Goal: Task Accomplishment & Management: Use online tool/utility

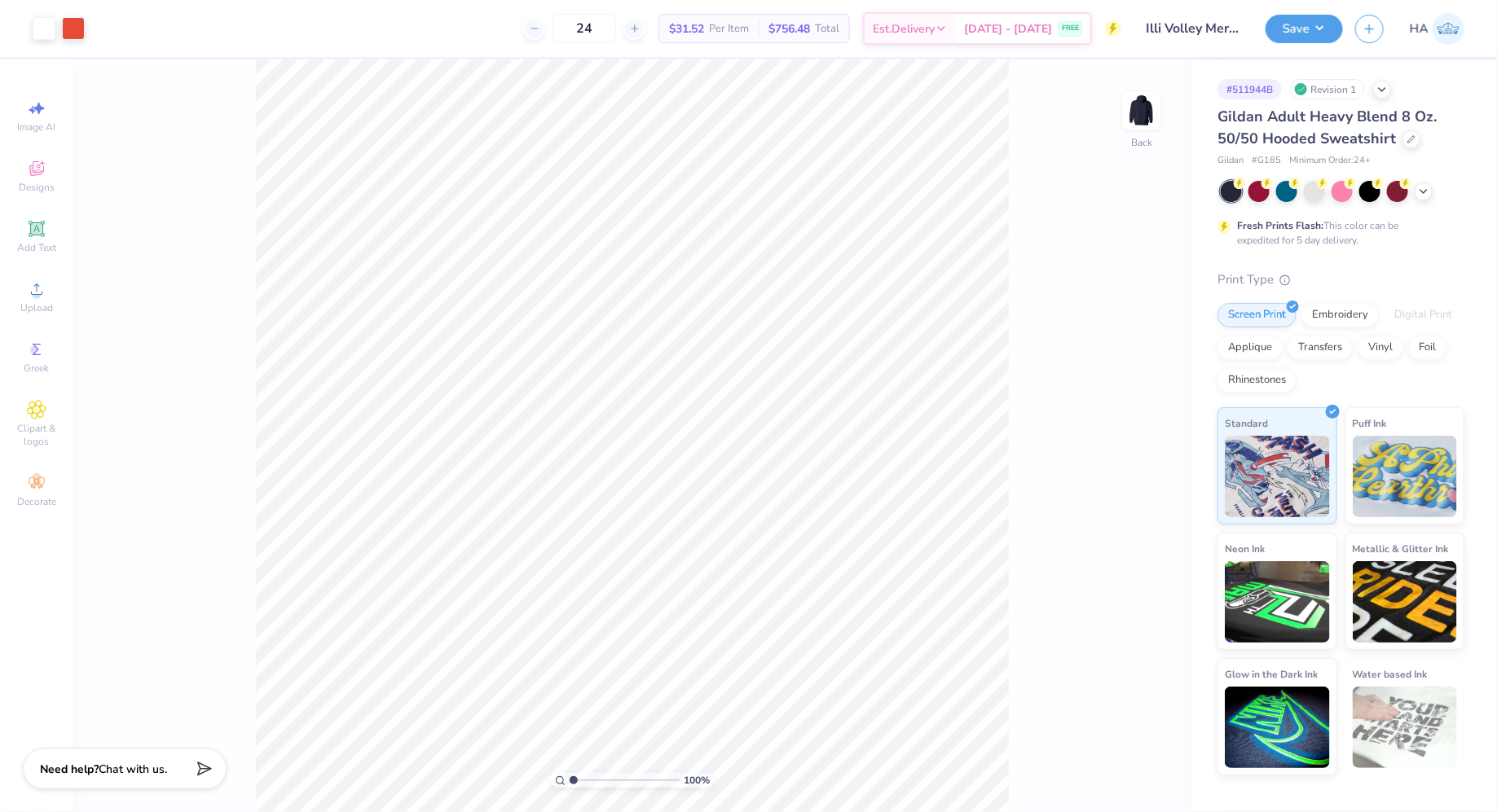
click at [1437, 191] on div at bounding box center [1342, 192] width 244 height 22
click at [1429, 191] on icon at bounding box center [1423, 190] width 13 height 13
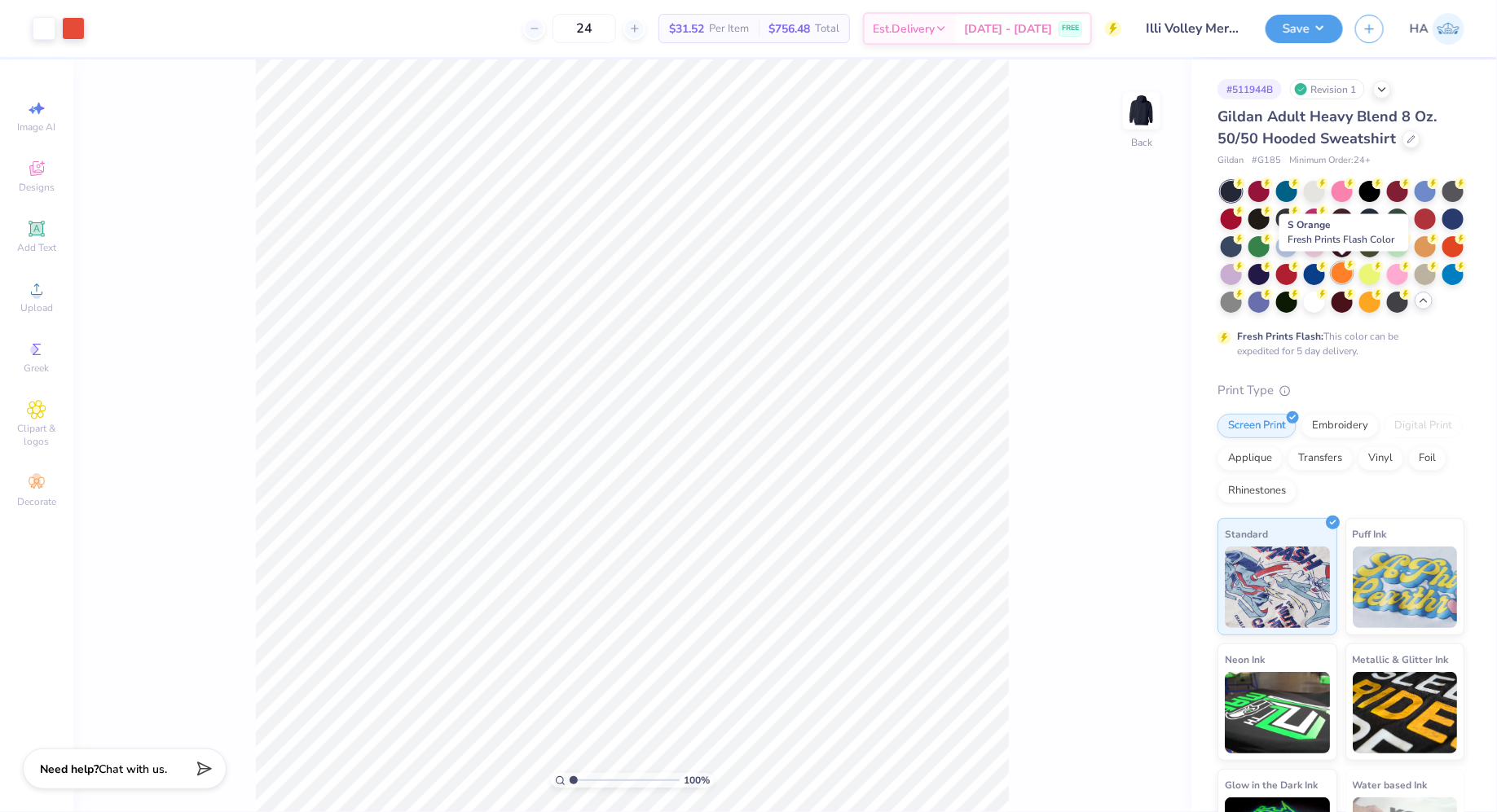
click at [1349, 276] on div at bounding box center [1342, 273] width 22 height 22
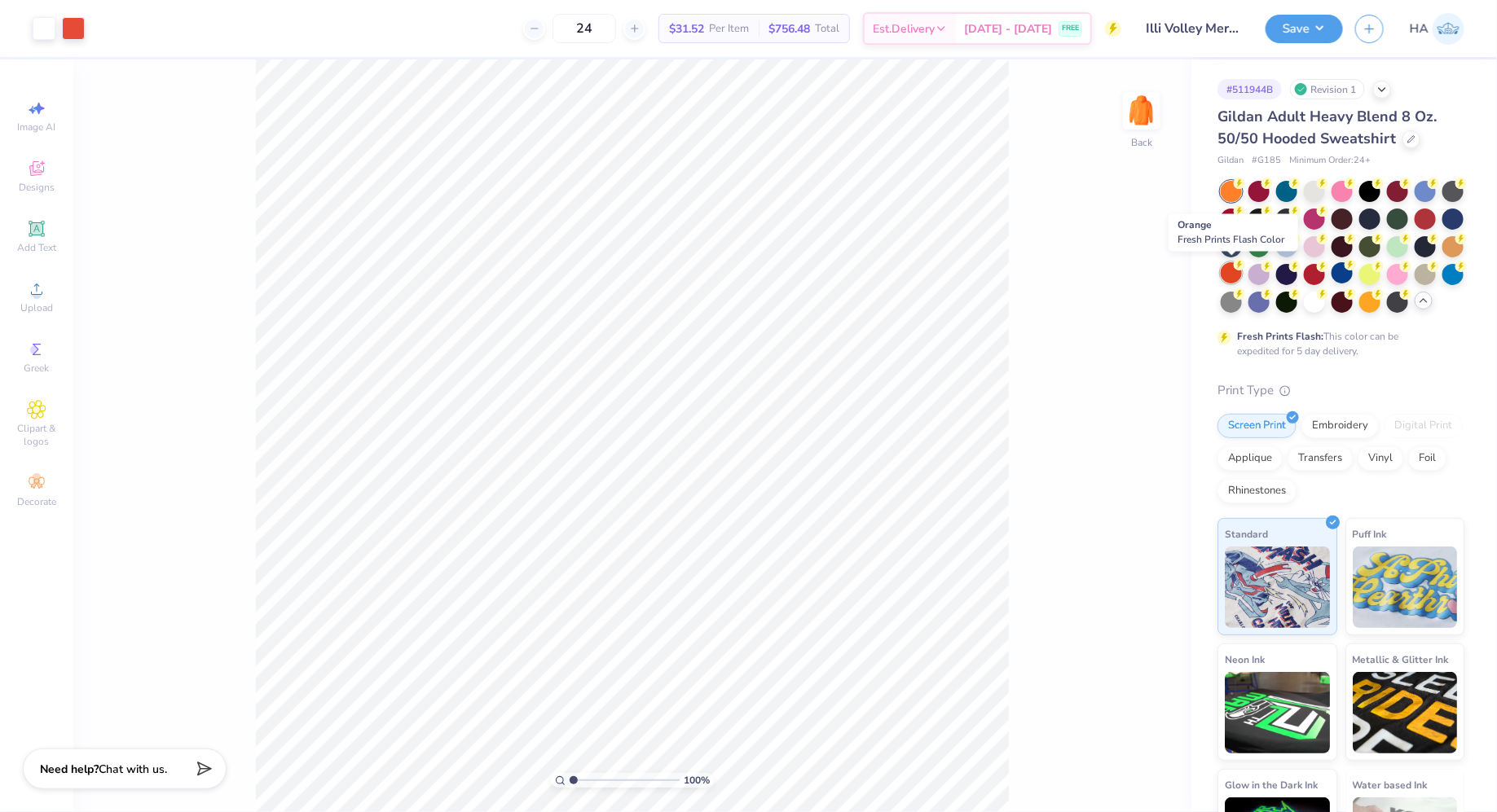
click at [1235, 274] on div at bounding box center [1232, 273] width 22 height 22
click at [76, 31] on div at bounding box center [73, 26] width 22 height 22
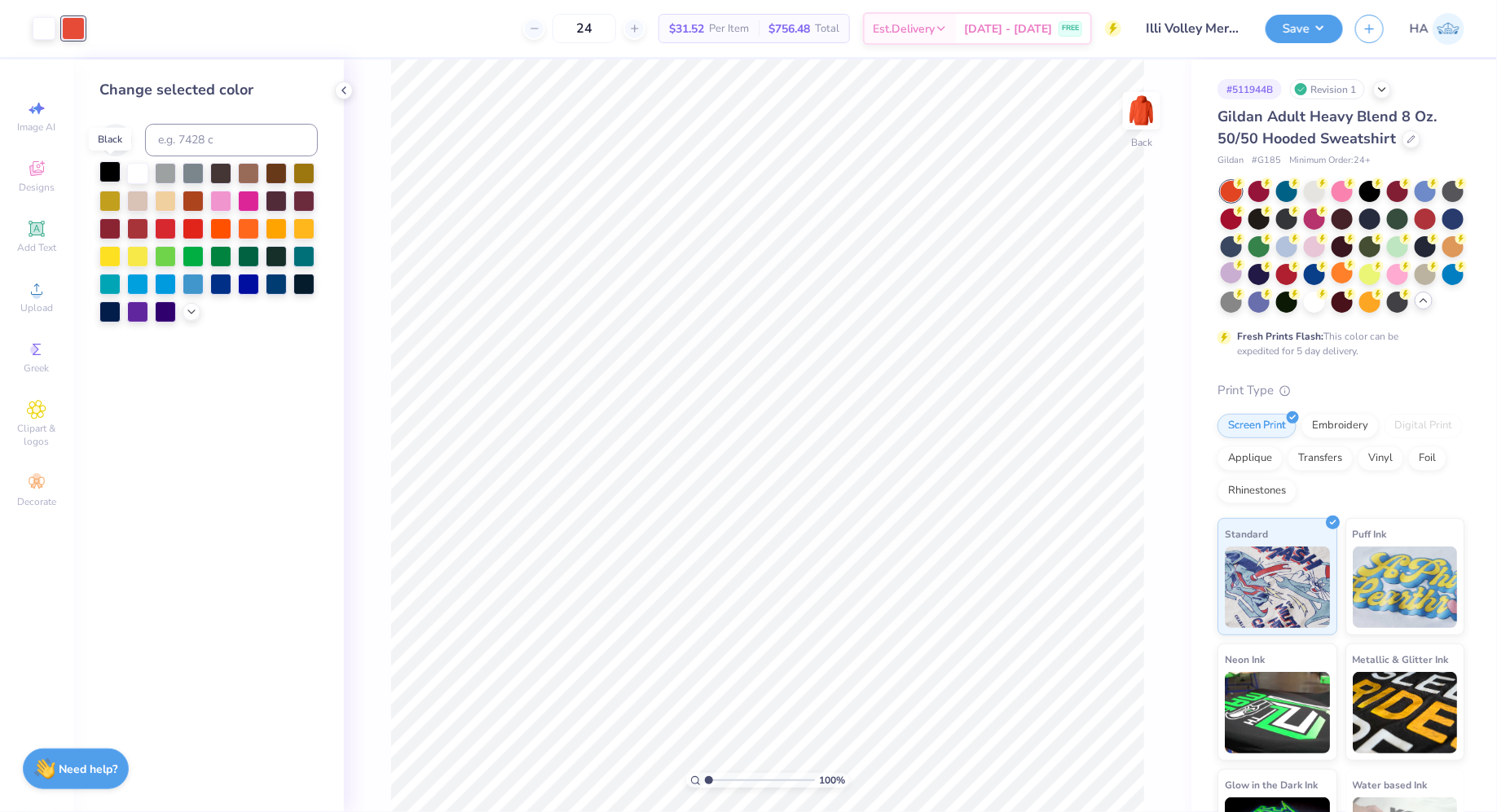
click at [106, 171] on div at bounding box center [111, 172] width 22 height 22
click at [1313, 44] on div "Save HA" at bounding box center [1381, 28] width 231 height 57
click at [1320, 29] on button "Save" at bounding box center [1304, 27] width 77 height 29
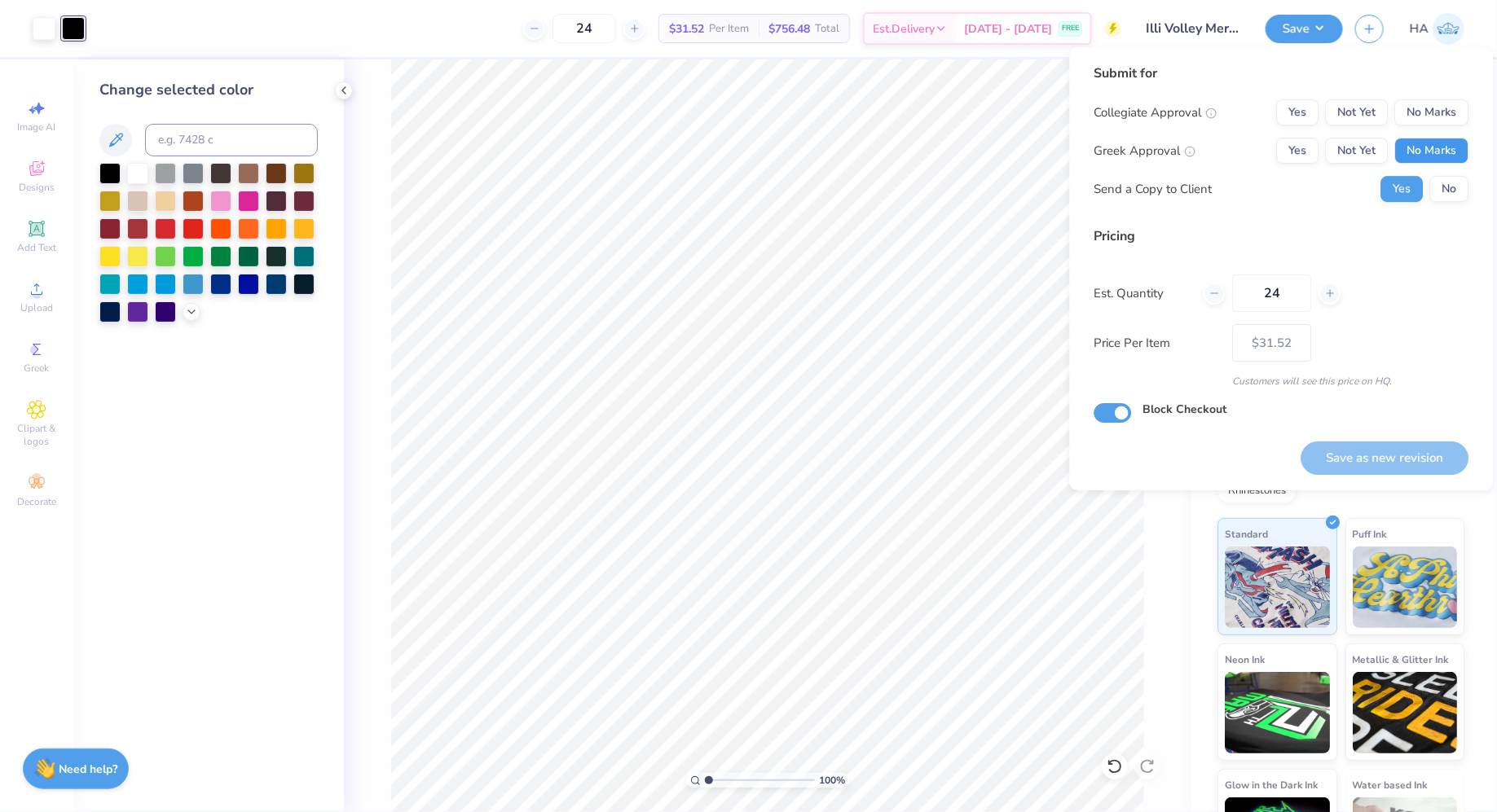
click at [1458, 157] on button "No Marks" at bounding box center [1432, 150] width 74 height 26
click at [1458, 123] on button "No Marks" at bounding box center [1432, 112] width 74 height 26
click at [1376, 452] on button "Save as new revision" at bounding box center [1385, 458] width 168 height 33
type input "– –"
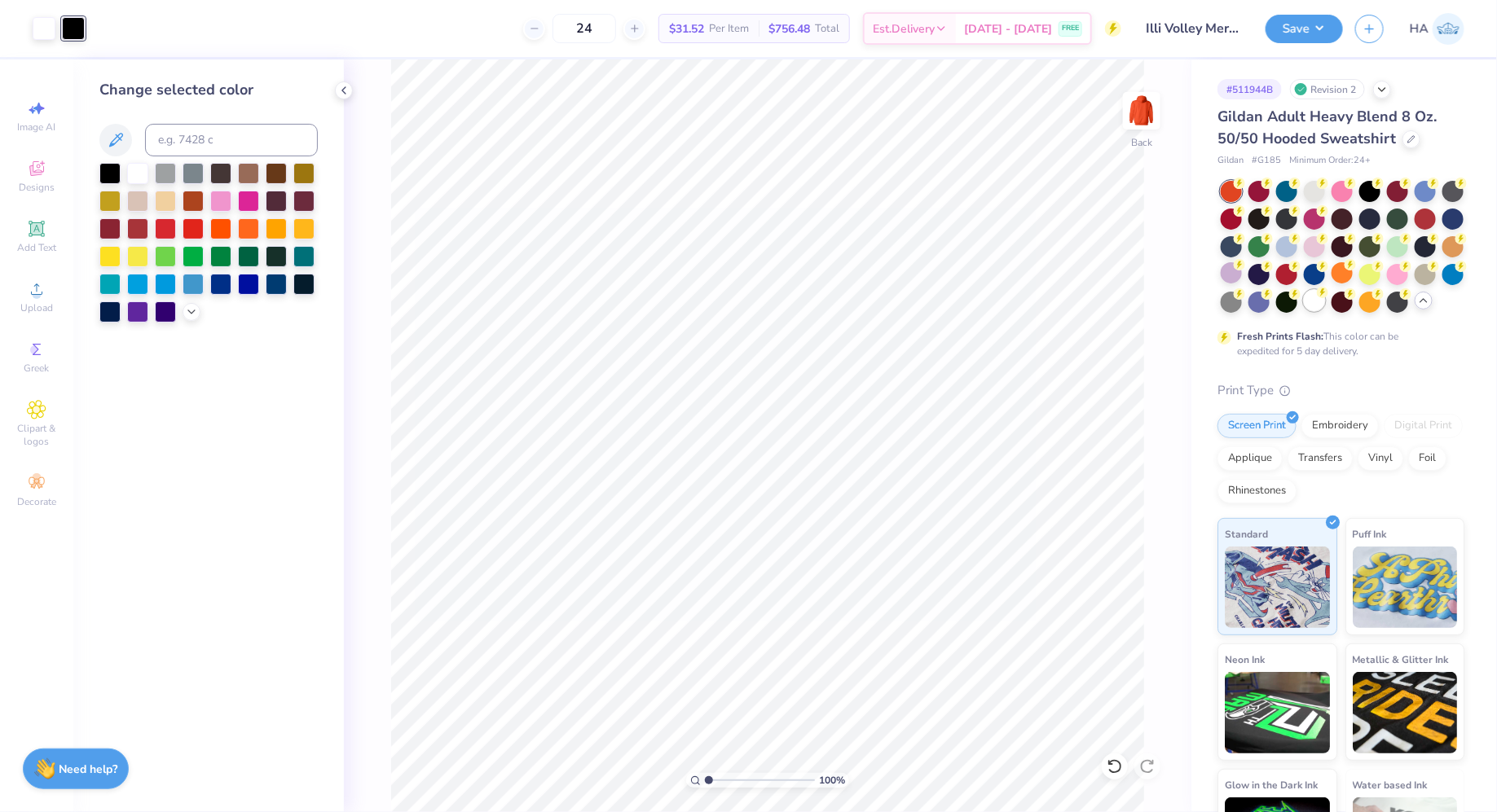
click at [1316, 299] on div at bounding box center [1314, 301] width 22 height 22
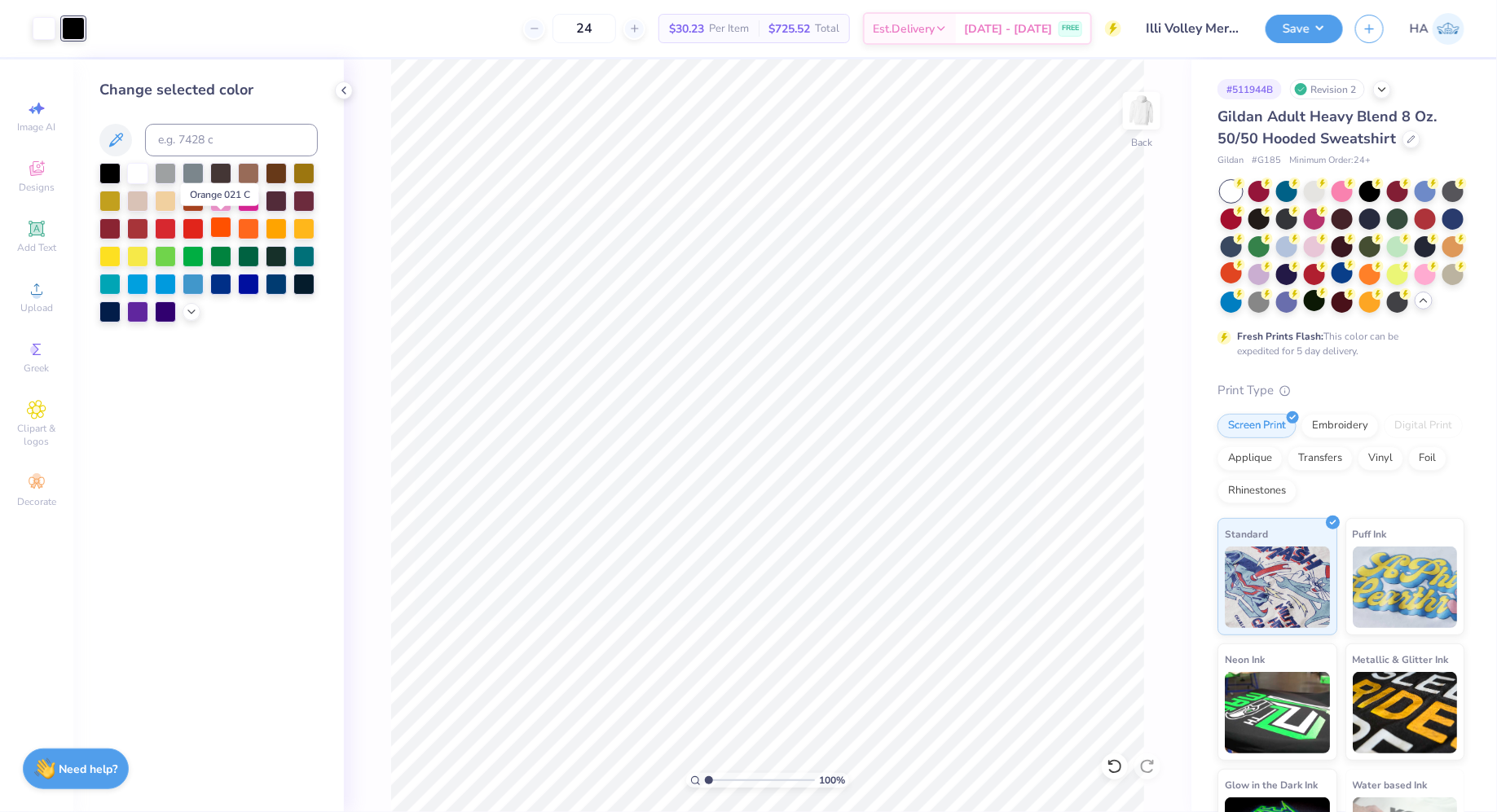
click at [223, 236] on div at bounding box center [221, 228] width 22 height 22
click at [193, 137] on input at bounding box center [231, 140] width 173 height 32
type input "7417"
click at [44, 29] on div at bounding box center [43, 26] width 22 height 22
click at [109, 317] on div at bounding box center [111, 310] width 22 height 22
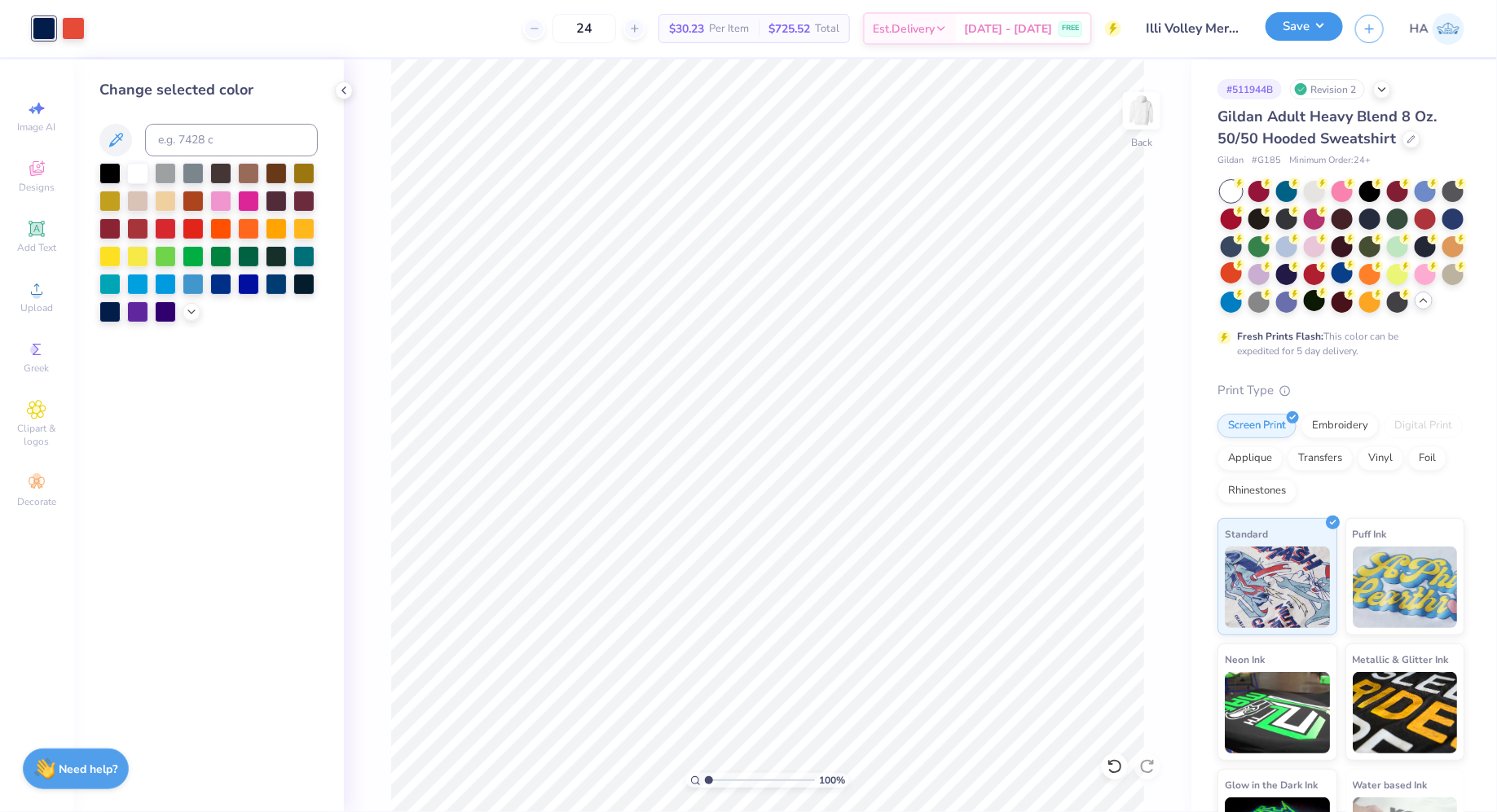
click at [1316, 31] on button "Save" at bounding box center [1304, 27] width 77 height 29
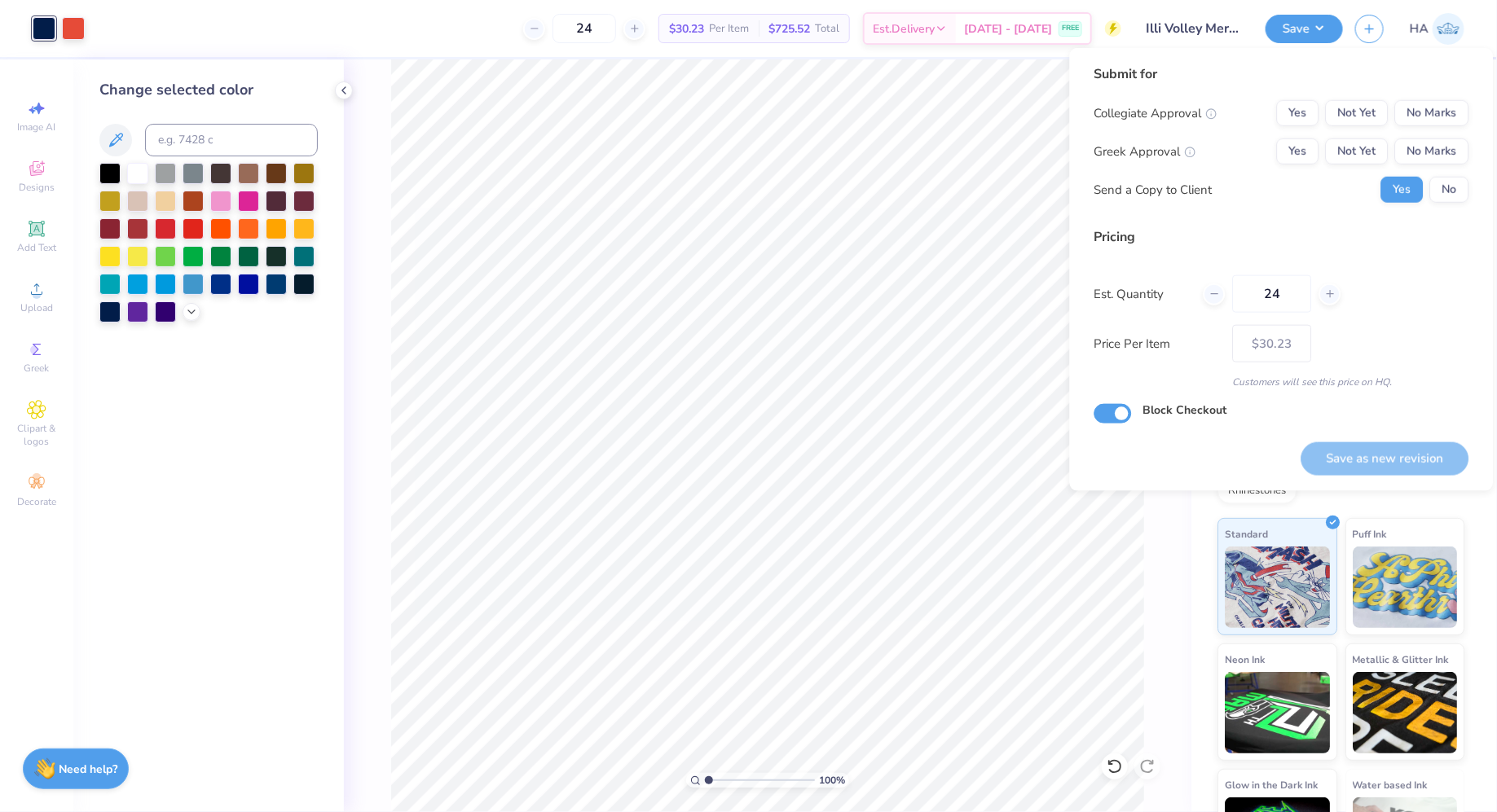
click at [1427, 165] on div "Collegiate Approval Yes Not Yet No Marks Greek Approval Yes Not Yet No Marks Se…" at bounding box center [1282, 151] width 375 height 103
click at [1427, 134] on div "Collegiate Approval Yes Not Yet No Marks Greek Approval Yes Not Yet No Marks Se…" at bounding box center [1282, 151] width 375 height 103
click at [1430, 115] on button "No Marks" at bounding box center [1432, 112] width 74 height 26
click at [1425, 152] on button "No Marks" at bounding box center [1432, 151] width 74 height 26
click at [1364, 449] on button "Save as new revision" at bounding box center [1385, 459] width 168 height 33
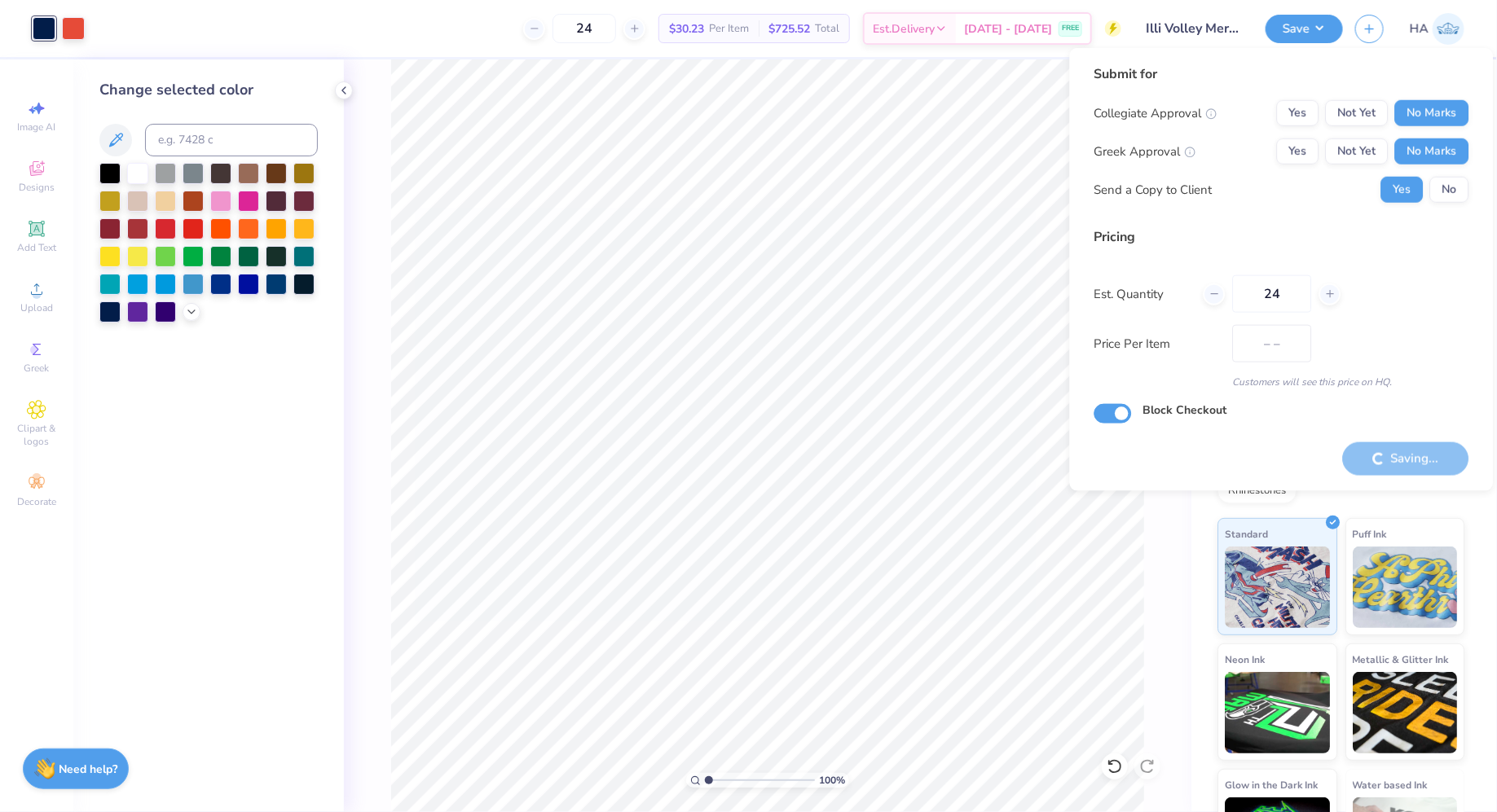
type input "$30.23"
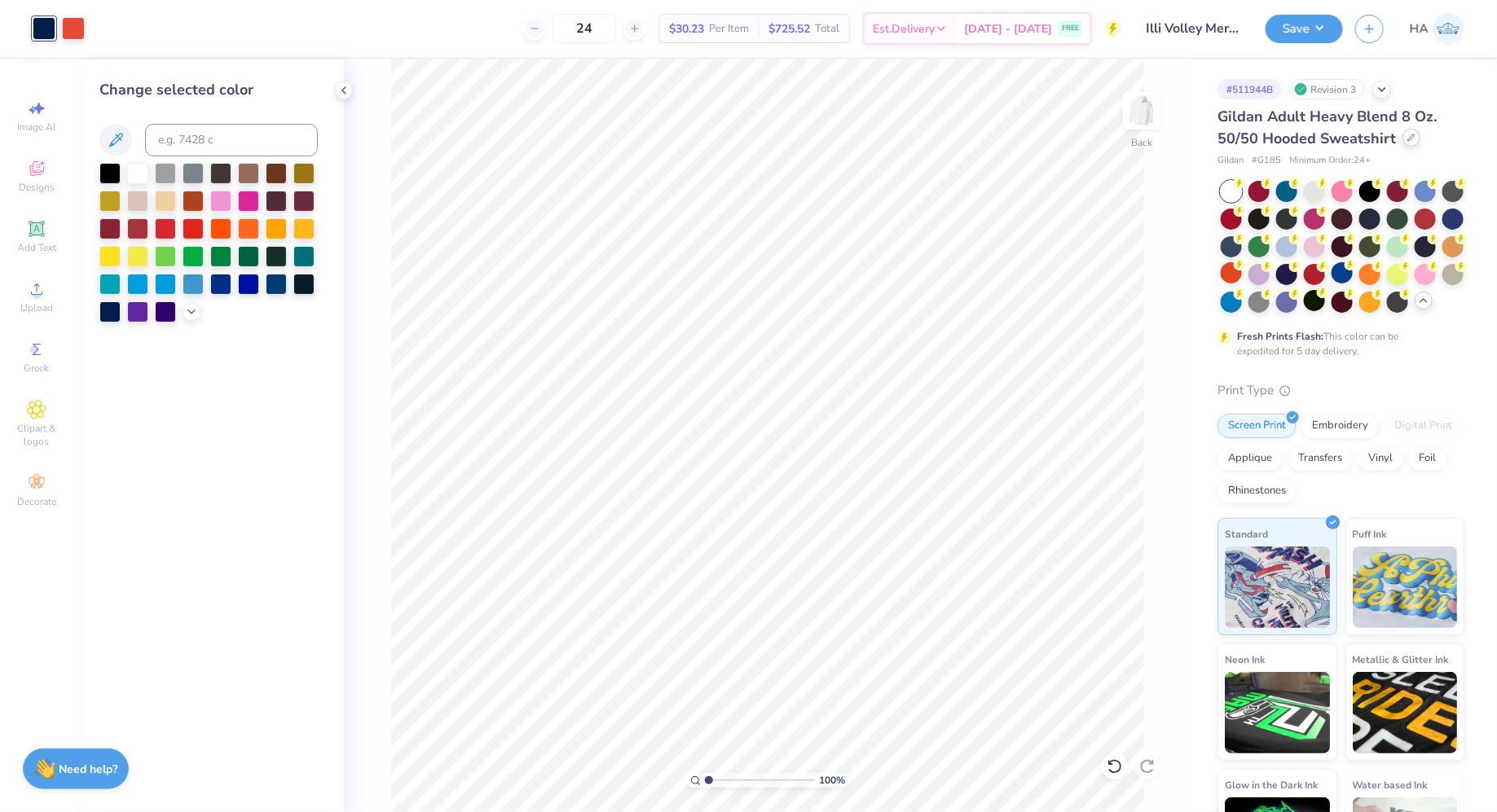
click at [1414, 139] on div at bounding box center [1412, 138] width 18 height 18
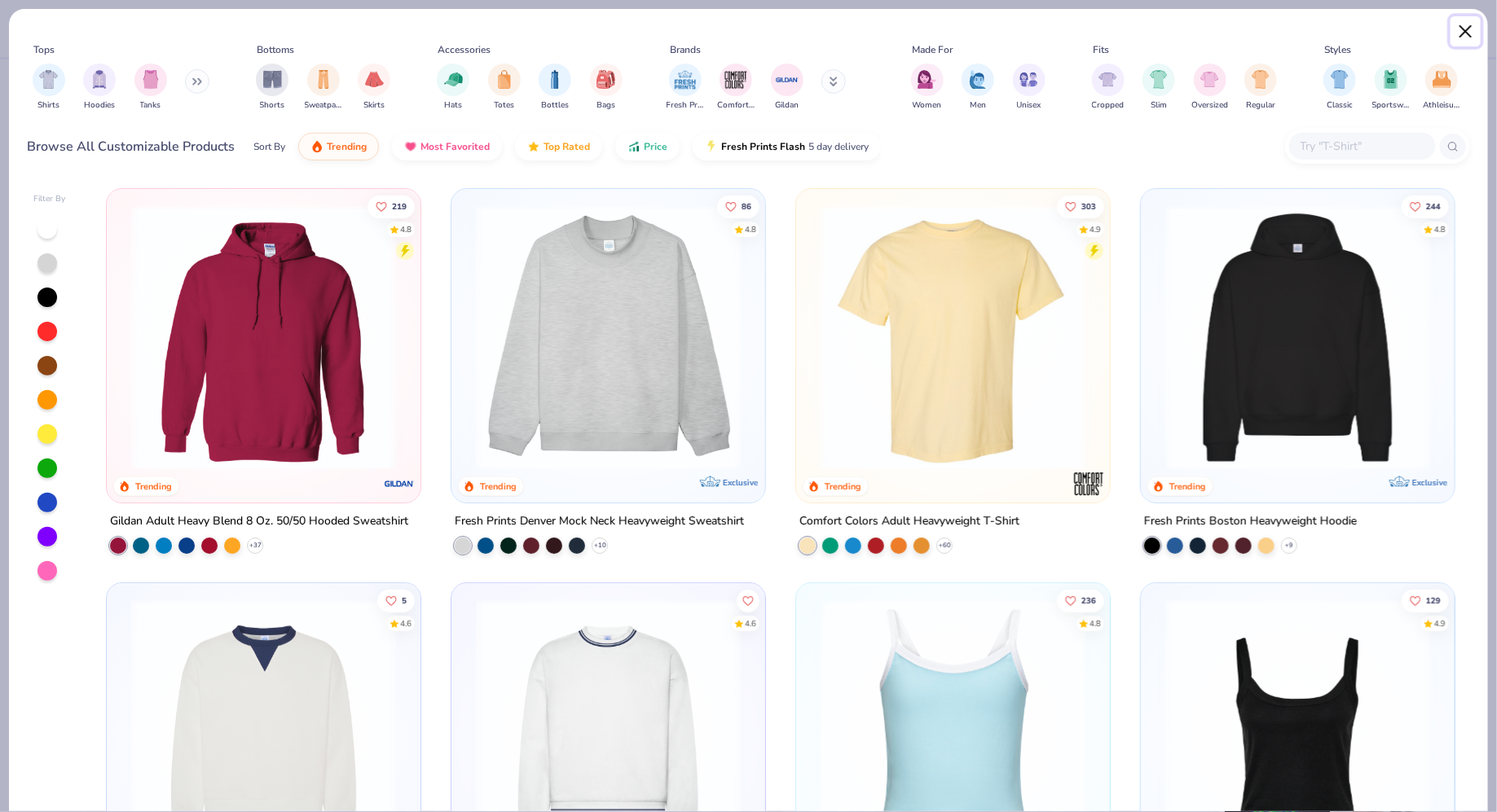
click at [1466, 39] on button "Close" at bounding box center [1466, 31] width 31 height 31
